Goal: Task Accomplishment & Management: Manage account settings

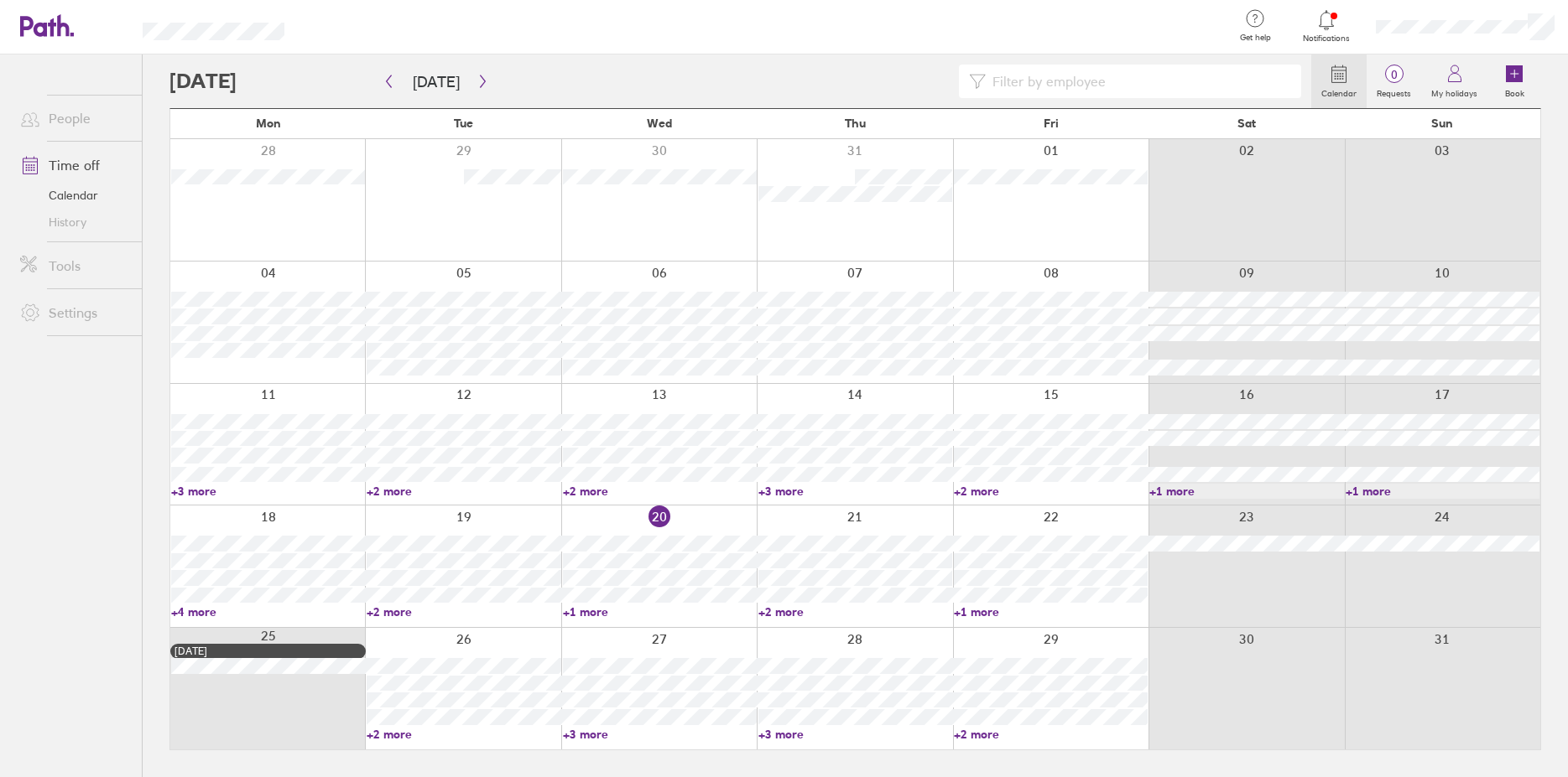
click at [586, 608] on link "+1 more" at bounding box center [660, 612] width 194 height 15
click at [1323, 23] on icon at bounding box center [1326, 20] width 20 height 20
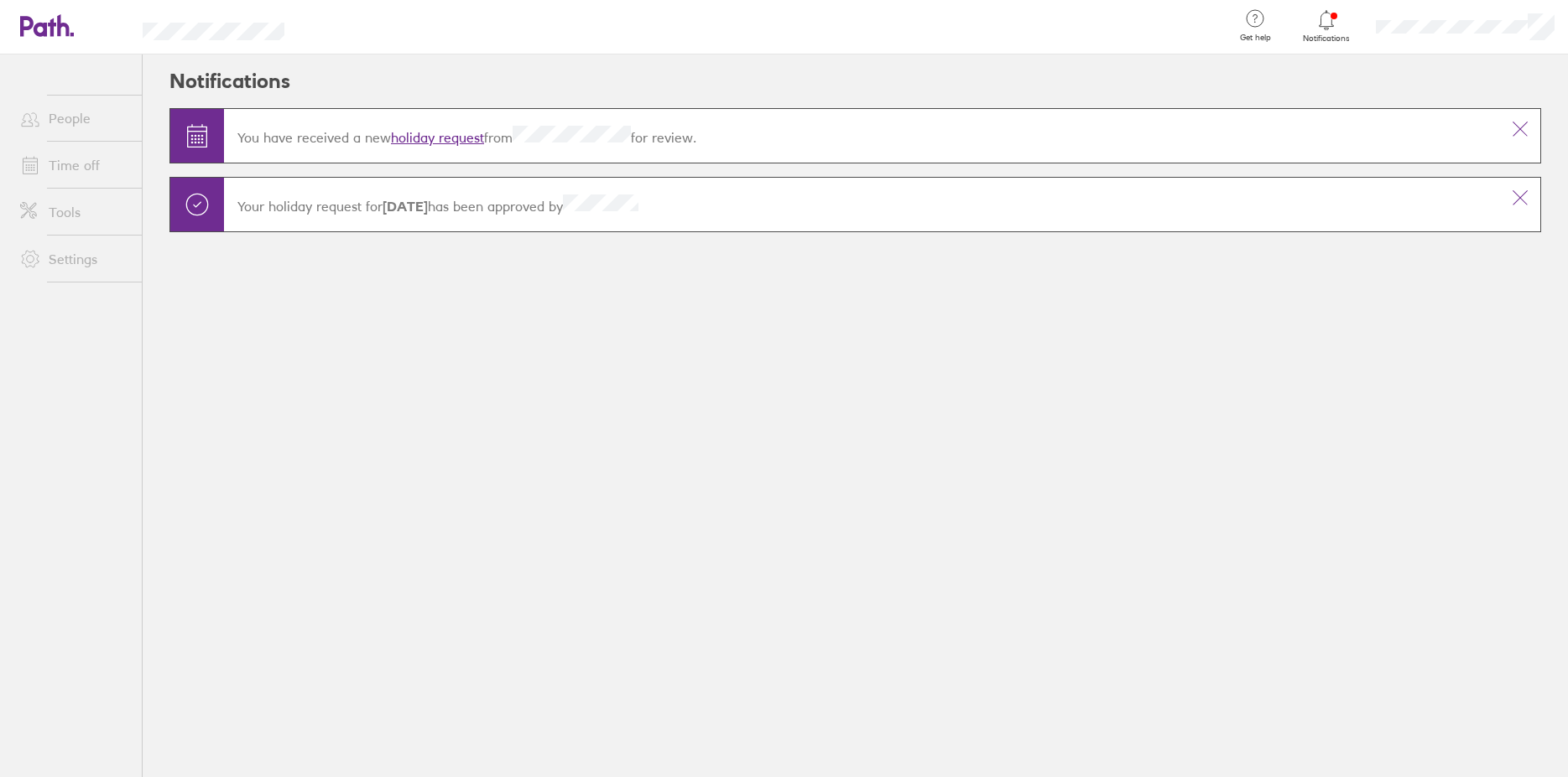
click at [438, 141] on link "holiday request" at bounding box center [438, 137] width 93 height 17
